Goal: Task Accomplishment & Management: Use online tool/utility

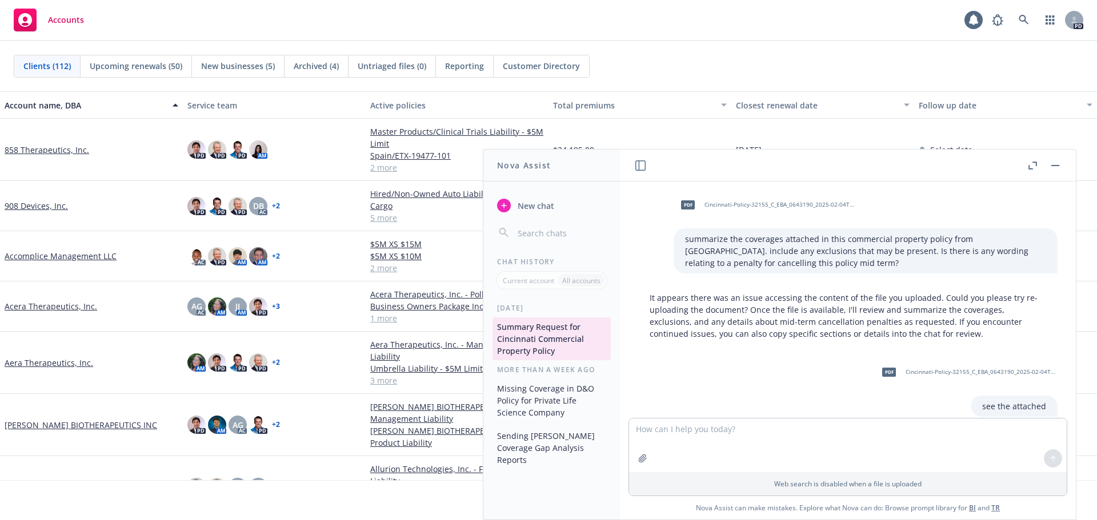
scroll to position [1601, 0]
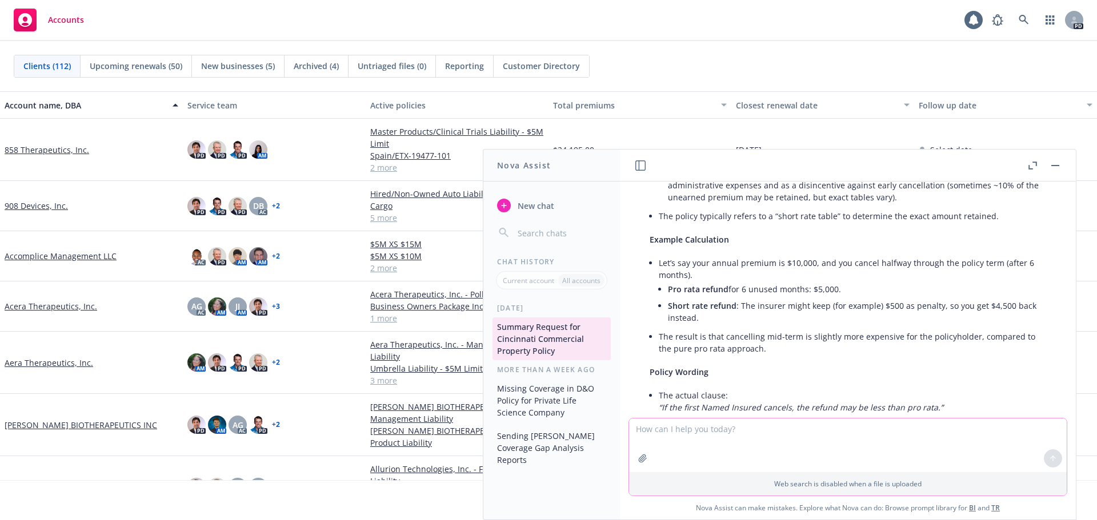
click at [634, 461] on button "button" at bounding box center [643, 459] width 18 height 18
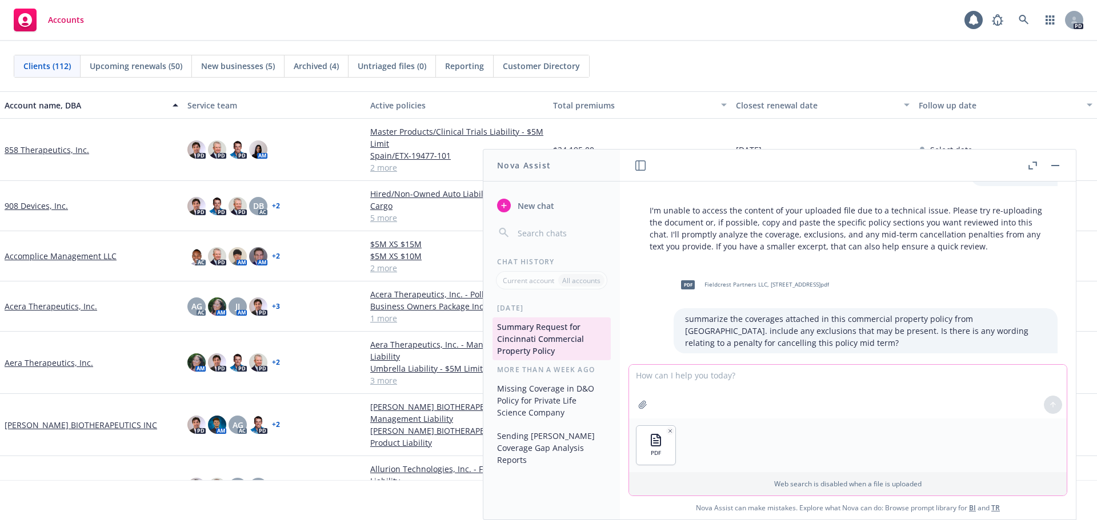
scroll to position [343, 0]
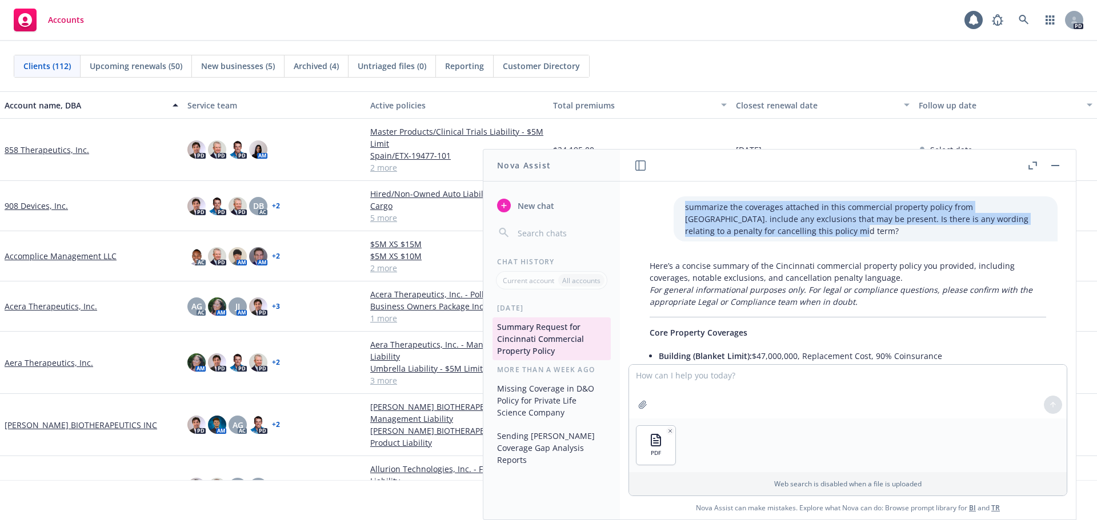
drag, startPoint x: 668, startPoint y: 207, endPoint x: 772, endPoint y: 232, distance: 107.0
click at [772, 232] on p "summarize the coverages attached in this commercial property policy from [GEOGR…" at bounding box center [865, 219] width 361 height 36
copy p "summarize the coverages attached in this commercial property policy from [GEOGR…"
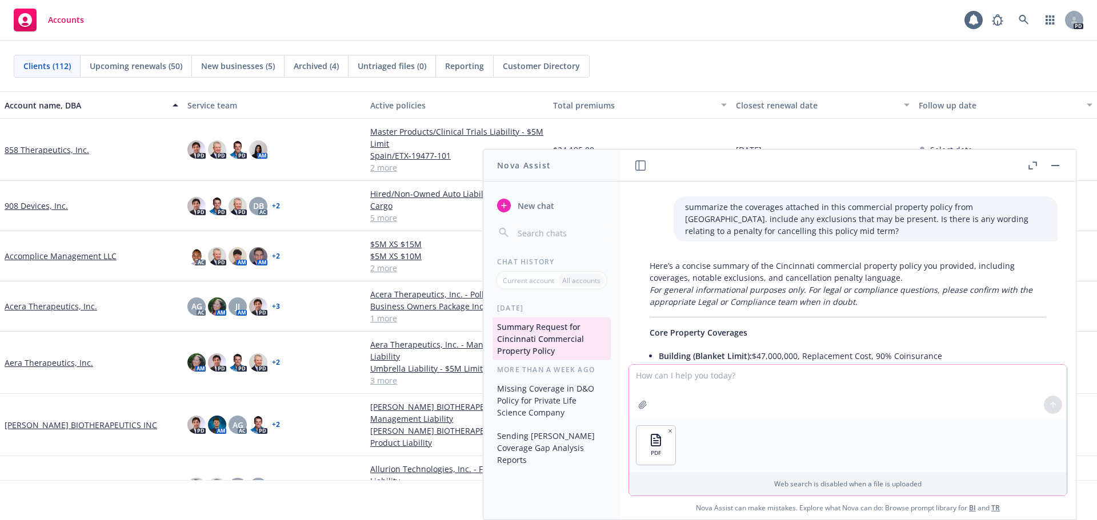
click at [688, 383] on textarea at bounding box center [848, 392] width 438 height 54
paste textarea "summarize the coverages attached in this commercial property policy from [GEOGR…"
type textarea "summarize the coverages attached in this commercial property policy from [GEOGR…"
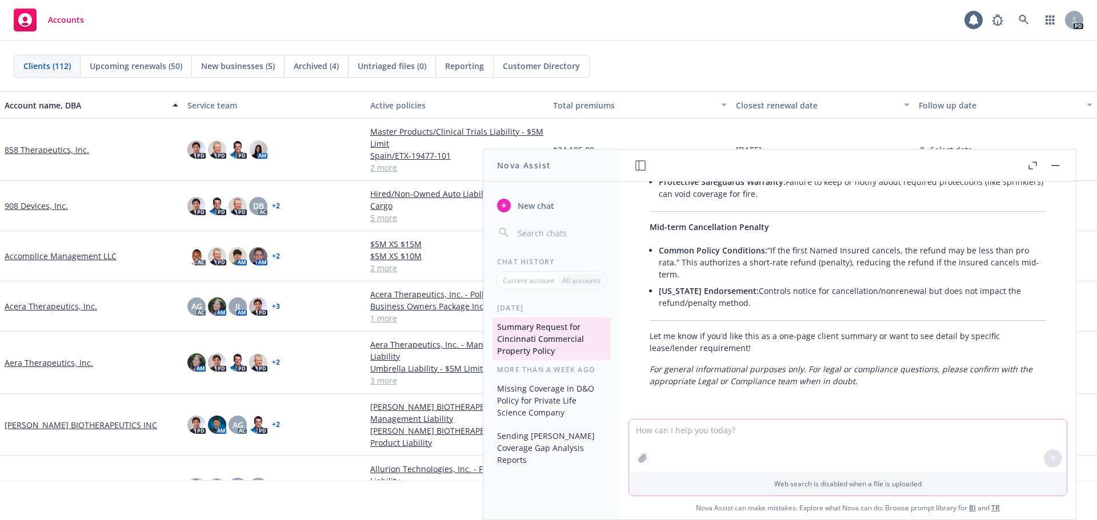
scroll to position [4640, 0]
drag, startPoint x: 752, startPoint y: 251, endPoint x: 823, endPoint y: 271, distance: 74.2
click at [823, 271] on li "Common Policy Conditions: “If the first Named Insured cancels, the refund may b…" at bounding box center [852, 262] width 387 height 41
drag, startPoint x: 764, startPoint y: 294, endPoint x: 774, endPoint y: 302, distance: 12.1
click at [774, 302] on li "[US_STATE] Endorsement: Controls notice for cancellation/nonrenewal but does no…" at bounding box center [852, 297] width 387 height 29
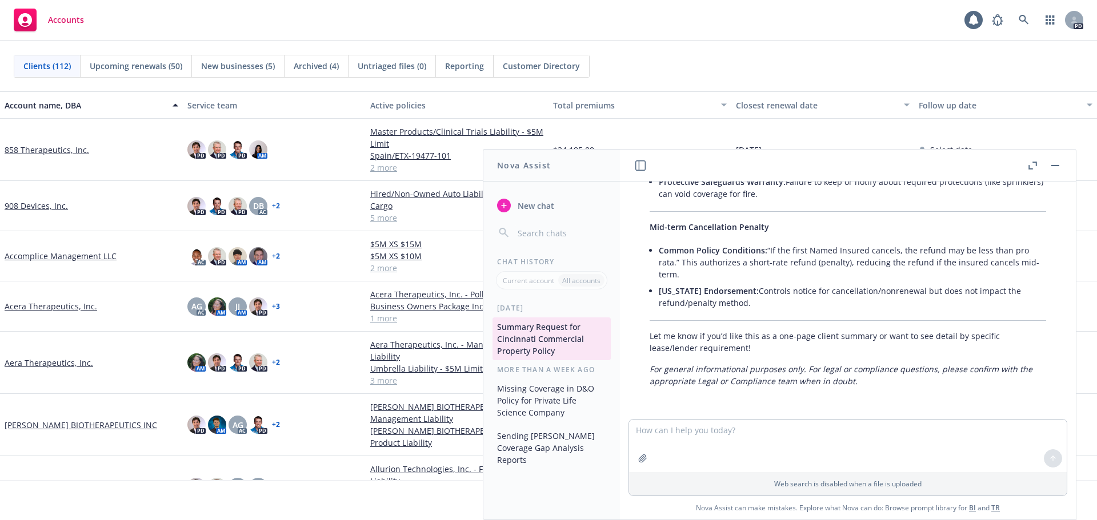
scroll to position [4642, 0]
click at [774, 339] on p "Let me know if you’d like this as a one-page client summary or want to see deta…" at bounding box center [848, 342] width 397 height 24
